Goal: Task Accomplishment & Management: Manage account settings

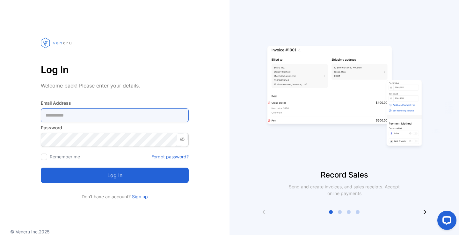
type Address-inputemail "**********"
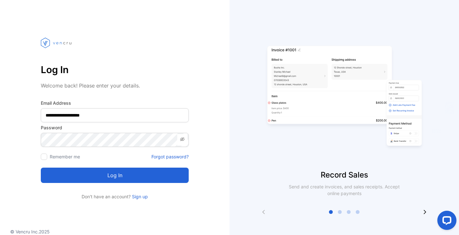
click at [129, 173] on button "Log in" at bounding box center [115, 174] width 148 height 15
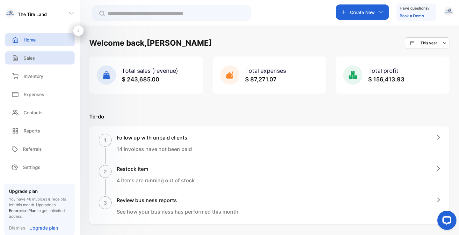
click at [31, 60] on p "Sales" at bounding box center [29, 58] width 11 height 7
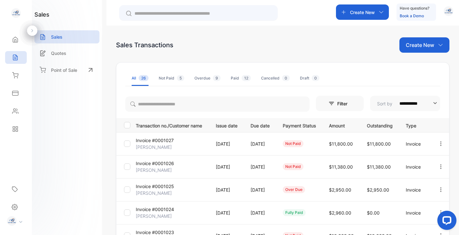
click at [152, 141] on p "Invoice #0001027" at bounding box center [155, 140] width 38 height 7
